Goal: Transaction & Acquisition: Purchase product/service

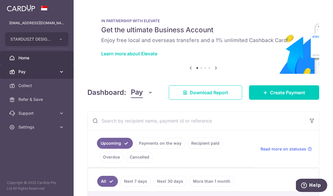
click at [41, 66] on link "Pay" at bounding box center [37, 72] width 74 height 14
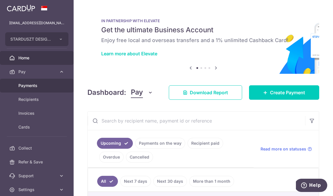
click at [31, 87] on span "Payments" at bounding box center [37, 86] width 38 height 6
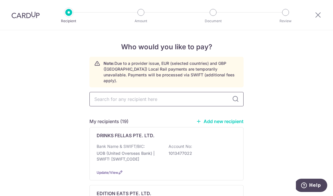
click at [161, 96] on input "text" at bounding box center [166, 99] width 154 height 14
type input "onpoint"
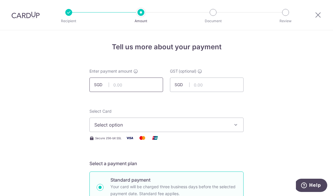
click at [124, 83] on input "text" at bounding box center [126, 84] width 74 height 14
type input "1,000.00"
click at [163, 126] on span "Select option" at bounding box center [161, 124] width 134 height 7
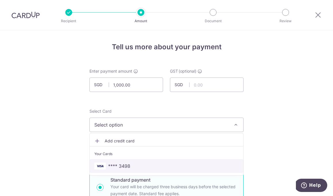
click at [151, 163] on span "**** 3498" at bounding box center [166, 165] width 144 height 7
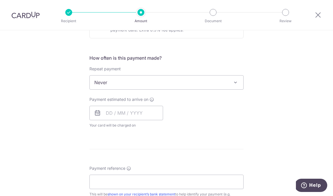
scroll to position [190, 0]
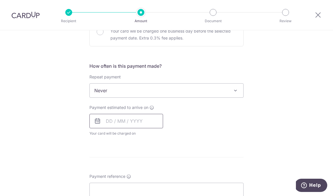
click at [140, 116] on input "text" at bounding box center [126, 121] width 74 height 14
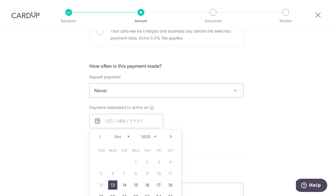
click at [108, 183] on link "13" at bounding box center [112, 184] width 9 height 9
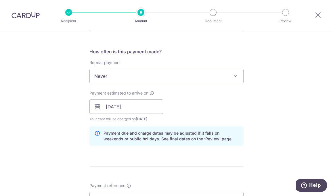
scroll to position [205, 0]
click at [132, 107] on input "13/10/2025" at bounding box center [126, 106] width 74 height 14
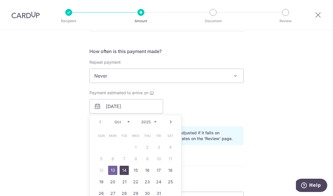
click at [124, 170] on link "14" at bounding box center [124, 169] width 9 height 9
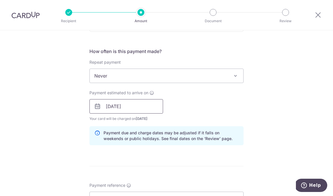
click at [144, 110] on input "14/10/2025" at bounding box center [126, 106] width 74 height 14
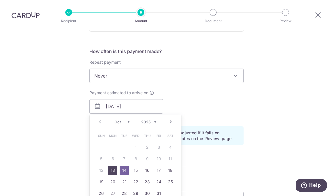
click at [110, 170] on link "13" at bounding box center [112, 169] width 9 height 9
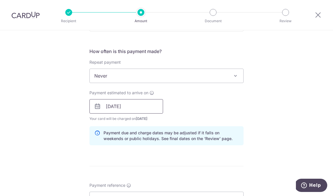
click at [132, 104] on input "[DATE]" at bounding box center [126, 106] width 74 height 14
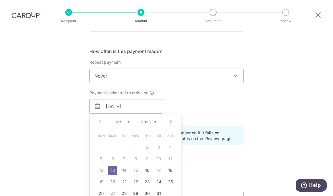
click at [209, 108] on div "Payment estimated to arrive on 13/10/2025 Prev Next Oct Nov Dec 2025 2026 2027 …" at bounding box center [166, 106] width 161 height 32
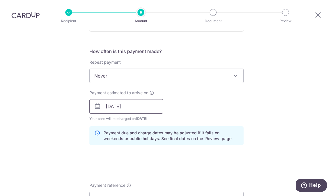
click at [150, 111] on input "[DATE]" at bounding box center [126, 106] width 74 height 14
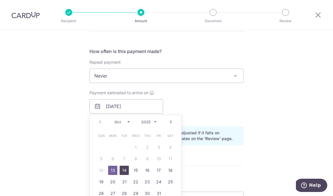
click at [125, 169] on link "14" at bounding box center [124, 169] width 9 height 9
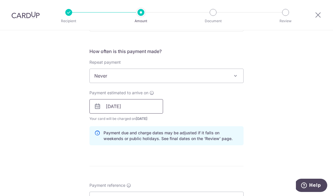
click at [143, 107] on input "[DATE]" at bounding box center [126, 106] width 74 height 14
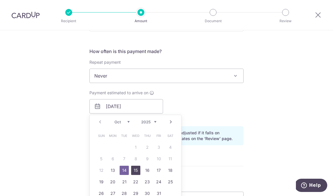
click at [133, 169] on link "15" at bounding box center [135, 169] width 9 height 9
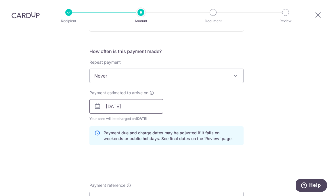
click at [155, 108] on input "[DATE]" at bounding box center [126, 106] width 74 height 14
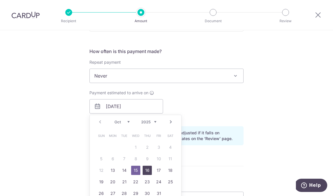
click at [147, 167] on link "16" at bounding box center [147, 169] width 9 height 9
type input "16/10/2025"
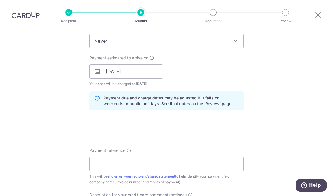
scroll to position [240, 0]
click at [125, 167] on input "Payment reference" at bounding box center [166, 163] width 154 height 14
paste input "2025-1211"
click at [93, 160] on input "2025-1211" at bounding box center [166, 163] width 154 height 14
paste input "Starduszt Designs Private"
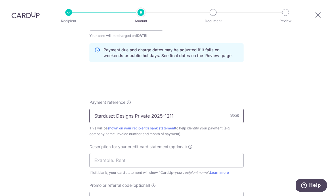
scroll to position [289, 0]
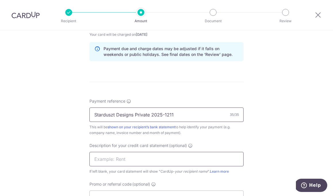
type input "Starduszt Designs Private 2025-1211"
click at [190, 156] on input "text" at bounding box center [166, 159] width 154 height 14
click at [260, 133] on div "Tell us more about your payment Enter payment amount SGD 1,000.00 1000.00 GST (…" at bounding box center [166, 32] width 333 height 582
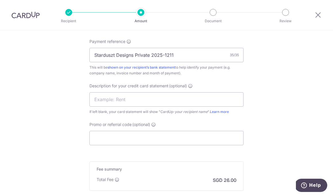
scroll to position [354, 0]
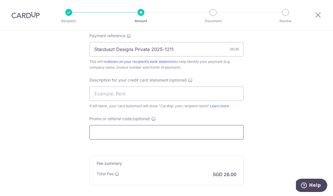
click at [191, 136] on input "Promo or referral code (optional)" at bounding box center [166, 132] width 154 height 14
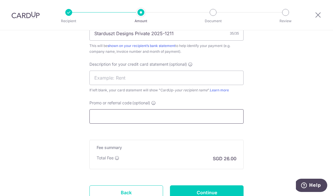
scroll to position [369, 0]
click at [153, 120] on input "Promo or referral code (optional)" at bounding box center [166, 117] width 154 height 14
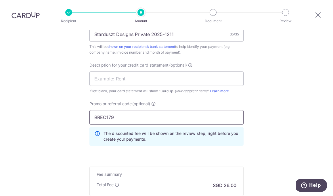
type input "BREC179"
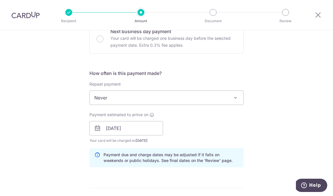
scroll to position [134, 0]
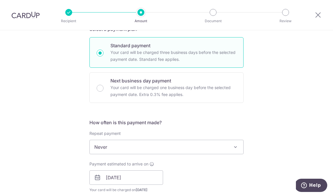
click at [234, 150] on span at bounding box center [235, 146] width 7 height 7
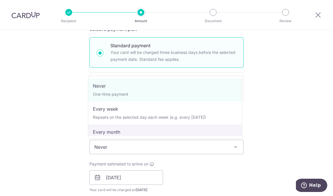
select select "3"
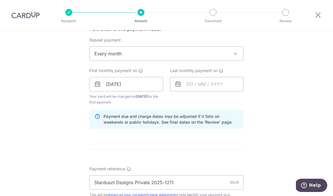
scroll to position [265, 0]
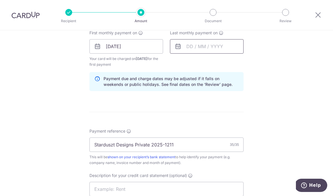
click at [218, 48] on input "text" at bounding box center [207, 46] width 74 height 14
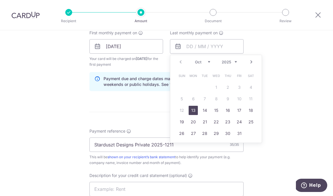
click at [252, 64] on link "Next" at bounding box center [251, 61] width 7 height 7
click at [180, 120] on link "16" at bounding box center [181, 121] width 9 height 9
type input "16/11/2025"
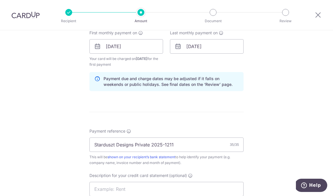
click at [261, 107] on div "Tell us more about your payment Enter payment amount SGD 1,000.00 1000.00 GST (…" at bounding box center [166, 72] width 333 height 614
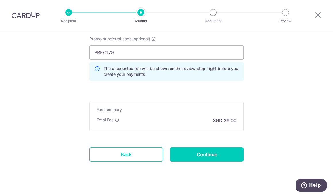
scroll to position [449, 0]
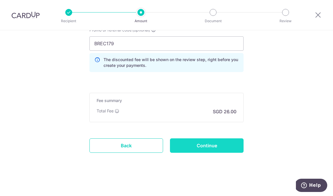
click at [210, 145] on input "Continue" at bounding box center [207, 145] width 74 height 14
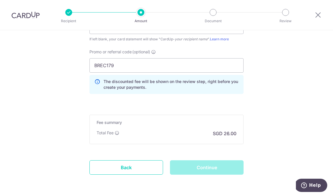
scroll to position [426, 0]
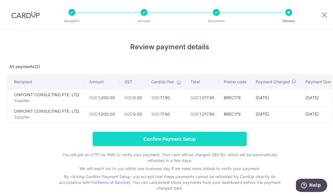
click at [205, 142] on input "Confirm Payment Setup" at bounding box center [170, 138] width 154 height 14
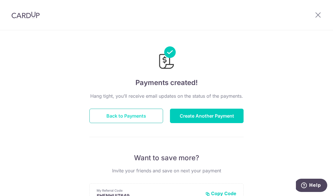
click at [116, 118] on button "Back to Payments" at bounding box center [126, 115] width 74 height 14
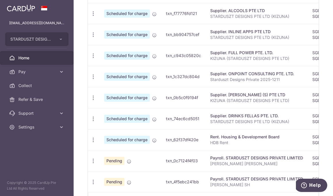
click at [193, 77] on td "txn_1c327dc804d" at bounding box center [183, 76] width 44 height 21
copy td "txn_1c327dc804d"
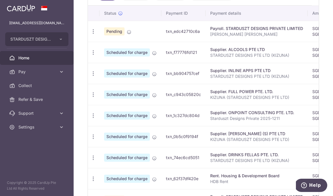
scroll to position [185, 0]
